Goal: Navigation & Orientation: Find specific page/section

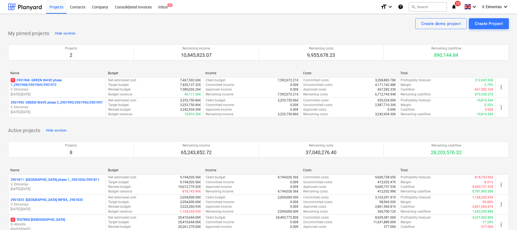
click at [50, 77] on div "Name Budget Income Costs Total" at bounding box center [258, 74] width 501 height 6
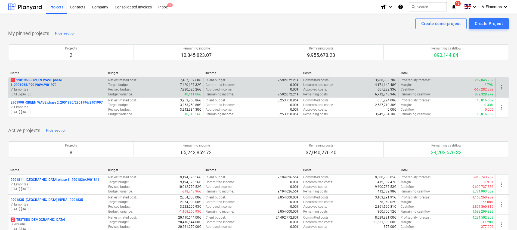
click at [50, 81] on p "1 2901968 - GREEN WAVE phase 1_2901968/2901969/2901972" at bounding box center [57, 82] width 93 height 9
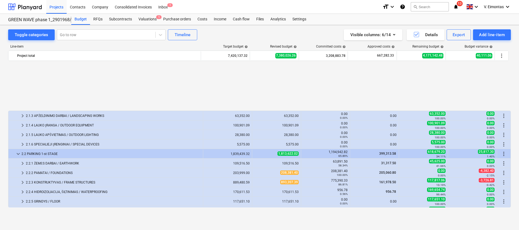
scroll to position [82, 0]
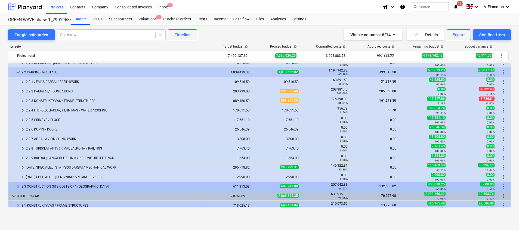
click at [48, 186] on div "2.3 CONSTRUCTION SITE COSTS OF 1-[GEOGRAPHIC_DATA]" at bounding box center [110, 186] width 179 height 9
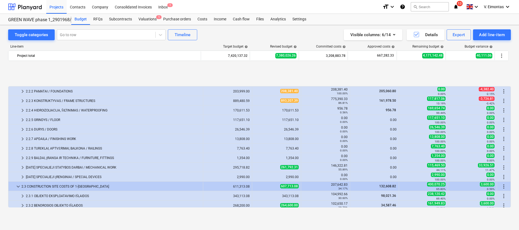
scroll to position [122, 0]
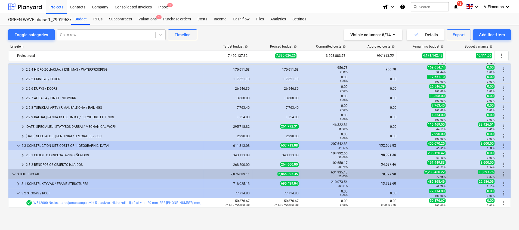
click at [61, 153] on div "2.3.1 OBJEKTO EKSPLOATAVIMO IŠLAIDOS" at bounding box center [113, 155] width 175 height 9
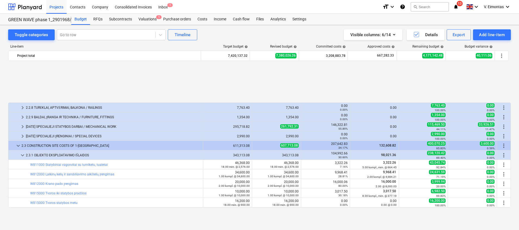
scroll to position [204, 0]
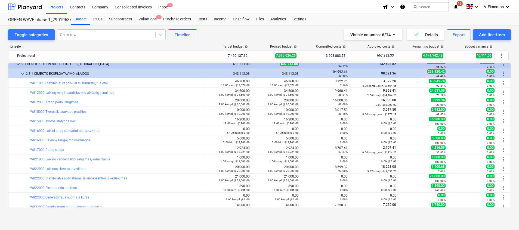
click at [38, 70] on div "2.3.1 OBJEKTO EKSPLOATAVIMO IŠLAIDOS" at bounding box center [113, 73] width 175 height 9
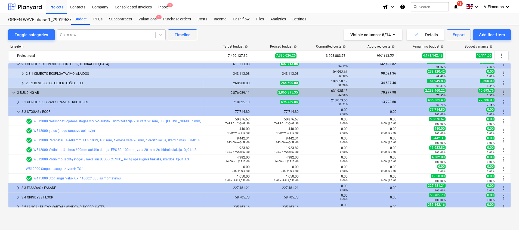
click at [48, 83] on div "2.3.2 BENDROSIOS OBJEKTO IŠLAIDOS" at bounding box center [113, 83] width 175 height 9
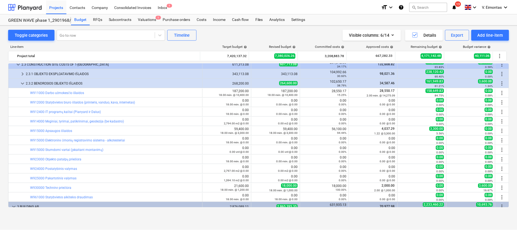
scroll to position [82, 0]
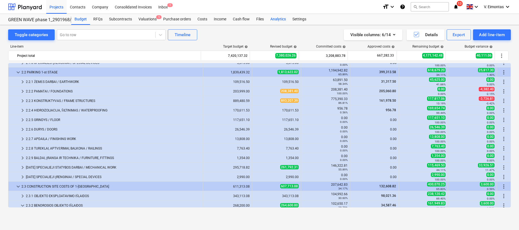
click at [275, 19] on div "Analytics" at bounding box center [278, 19] width 22 height 11
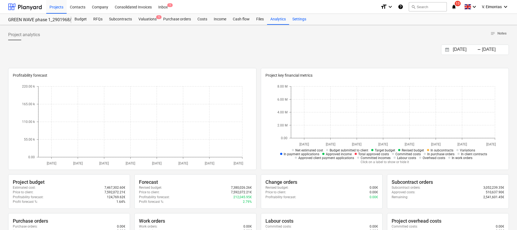
click at [297, 19] on div "Settings" at bounding box center [299, 19] width 20 height 11
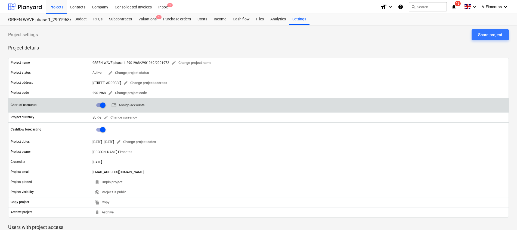
click at [136, 105] on span "table Assign accounts" at bounding box center [128, 105] width 33 height 6
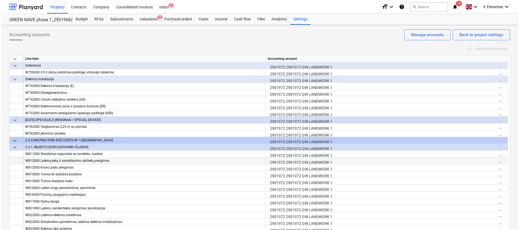
scroll to position [1673, 0]
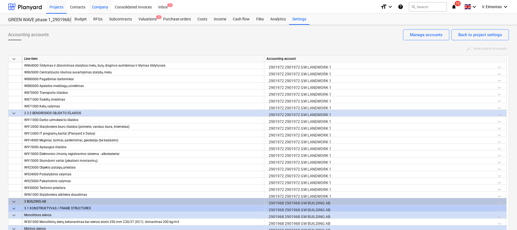
drag, startPoint x: 54, startPoint y: 9, endPoint x: 109, endPoint y: 2, distance: 55.6
click at [54, 9] on div "Projects" at bounding box center [56, 7] width 20 height 14
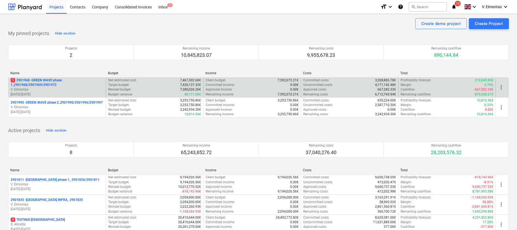
click at [48, 82] on p "1 2901968 - GREEN WAVE phase 1_2901968/2901969/2901972" at bounding box center [57, 82] width 93 height 9
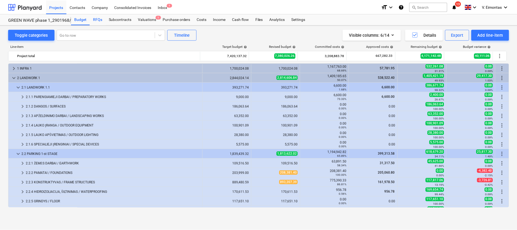
scroll to position [82, 0]
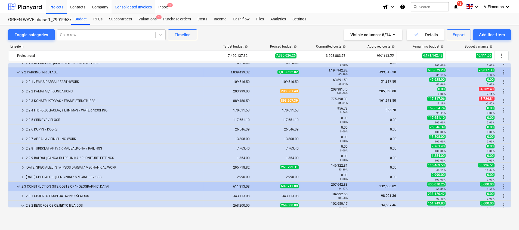
click at [61, 8] on div "Projects" at bounding box center [56, 7] width 20 height 14
